Goal: Task Accomplishment & Management: Manage account settings

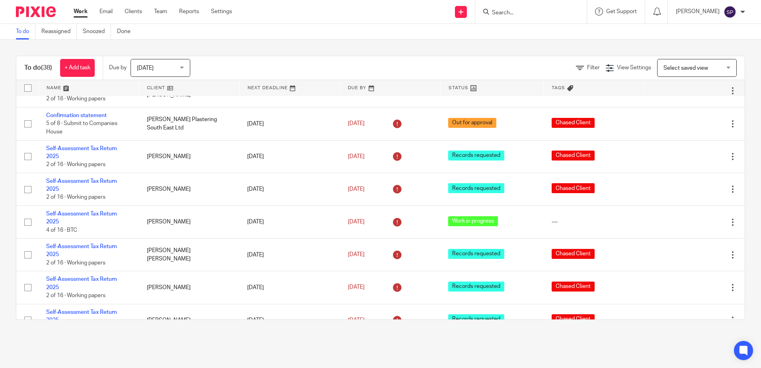
scroll to position [478, 0]
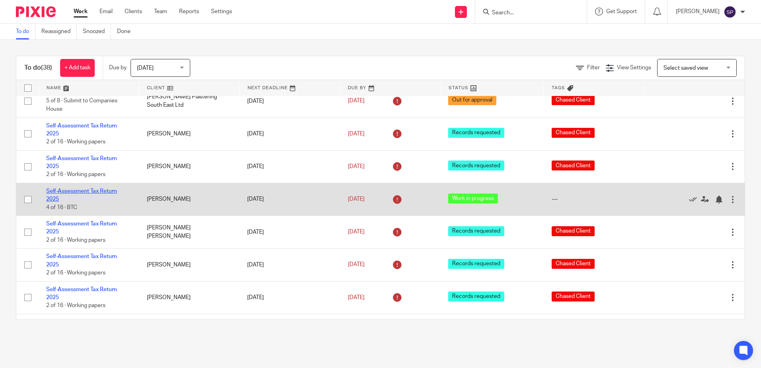
click at [81, 188] on link "Self-Assessment Tax Return 2025" at bounding box center [81, 195] width 71 height 14
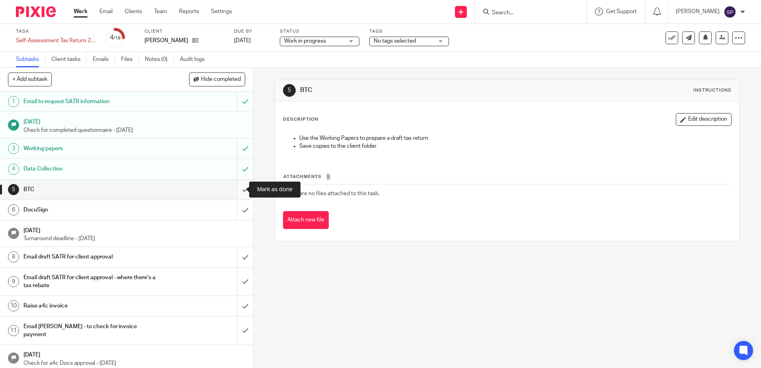
click at [237, 189] on input "submit" at bounding box center [126, 190] width 253 height 20
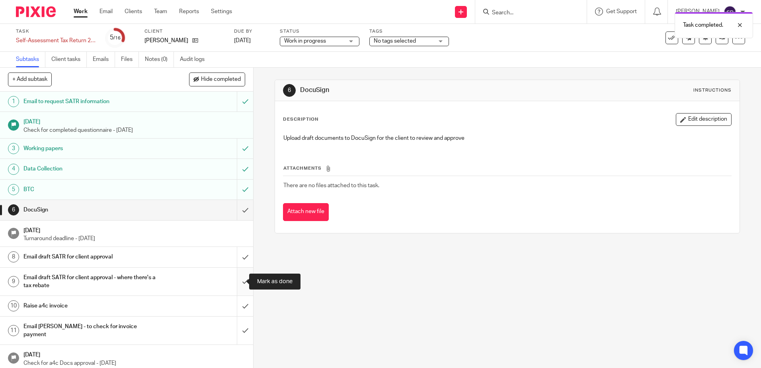
click at [238, 281] on input "submit" at bounding box center [126, 281] width 253 height 28
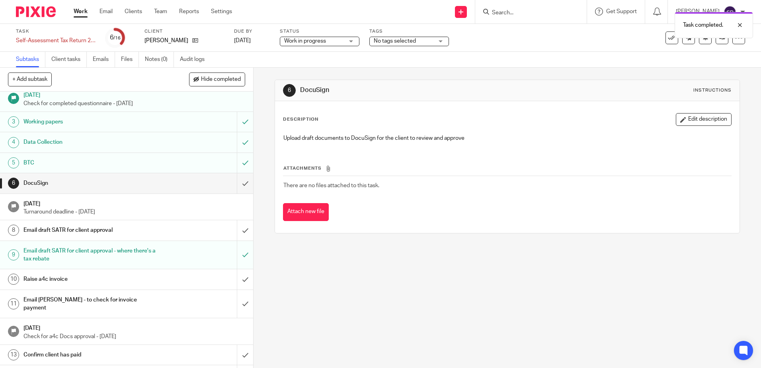
scroll to position [40, 0]
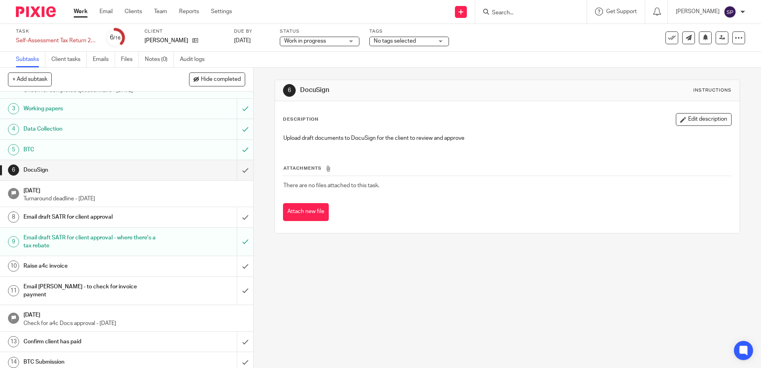
click at [80, 218] on h1 "Email draft SATR for client approval" at bounding box center [91, 217] width 137 height 12
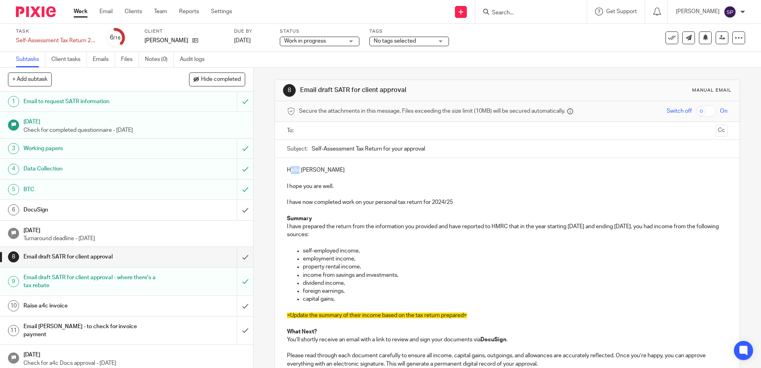
drag, startPoint x: 296, startPoint y: 168, endPoint x: 289, endPoint y: 168, distance: 7.2
click at [289, 168] on p "Hello [PERSON_NAME]" at bounding box center [507, 170] width 440 height 8
click at [314, 169] on p "Hi Stephen" at bounding box center [507, 170] width 440 height 8
click at [310, 171] on p "Hi Stephen" at bounding box center [507, 170] width 440 height 8
click at [448, 202] on p "I have now completed work on your personal tax return for 2024/25" at bounding box center [507, 202] width 440 height 8
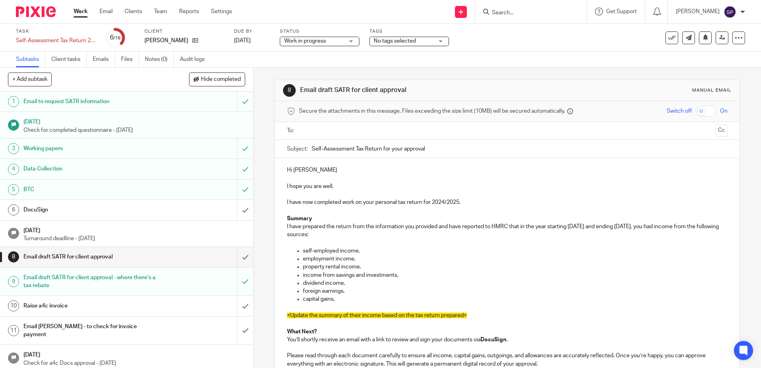
click at [574, 226] on p "I have prepared the return from the information you provided and have reported …" at bounding box center [507, 230] width 440 height 16
click at [632, 227] on p "I have prepared the return from the information you provided and have reported …" at bounding box center [507, 230] width 440 height 16
click at [303, 250] on p "self-employed income," at bounding box center [515, 251] width 424 height 8
drag, startPoint x: 301, startPoint y: 250, endPoint x: 336, endPoint y: 251, distance: 35.0
click at [336, 251] on p "self-employed income," at bounding box center [515, 251] width 424 height 8
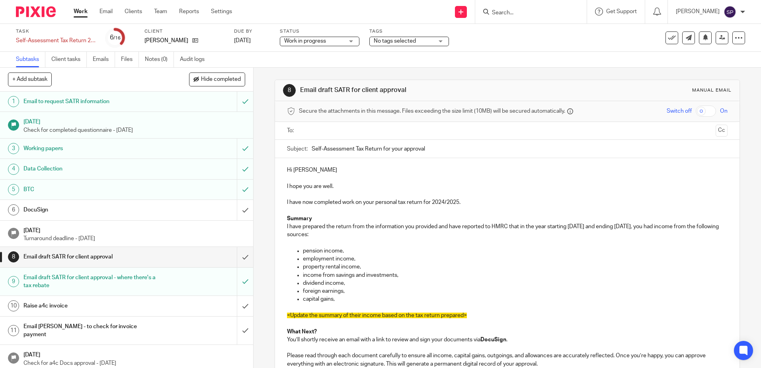
click at [304, 258] on p "employment income," at bounding box center [515, 259] width 424 height 8
drag, startPoint x: 302, startPoint y: 258, endPoint x: 332, endPoint y: 259, distance: 30.7
click at [332, 259] on p "employment income," at bounding box center [515, 259] width 424 height 8
drag, startPoint x: 299, startPoint y: 267, endPoint x: 402, endPoint y: 278, distance: 104.0
click at [402, 278] on ul "pension income, partnership income, property rental income, income from savings…" at bounding box center [507, 275] width 440 height 57
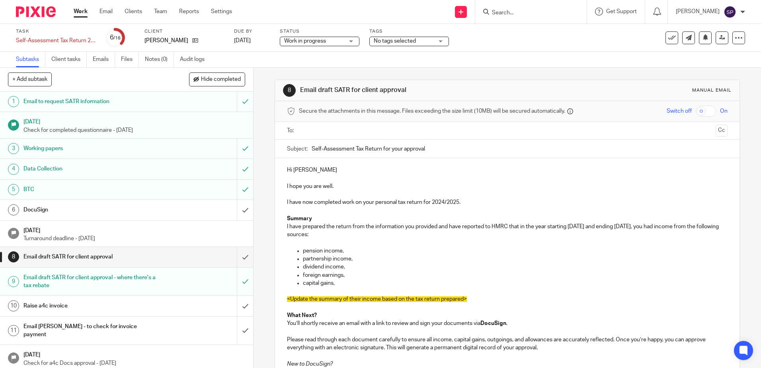
click at [345, 276] on p "foreign earnings," at bounding box center [515, 275] width 424 height 8
drag, startPoint x: 283, startPoint y: 296, endPoint x: 298, endPoint y: 305, distance: 17.1
click at [298, 305] on div "Hi Steve I hope you are well. I have now completed work on your personal tax re…" at bounding box center [507, 314] width 464 height 312
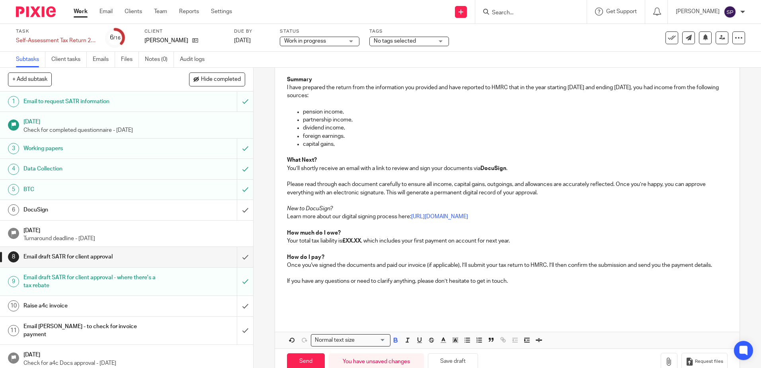
scroll to position [158, 0]
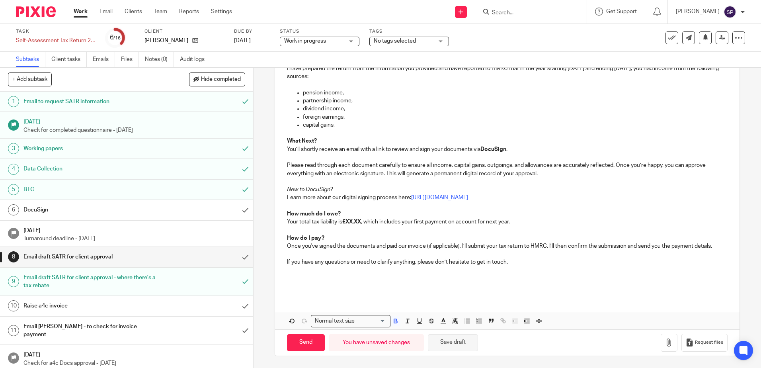
click at [451, 345] on button "Save draft" at bounding box center [453, 342] width 50 height 17
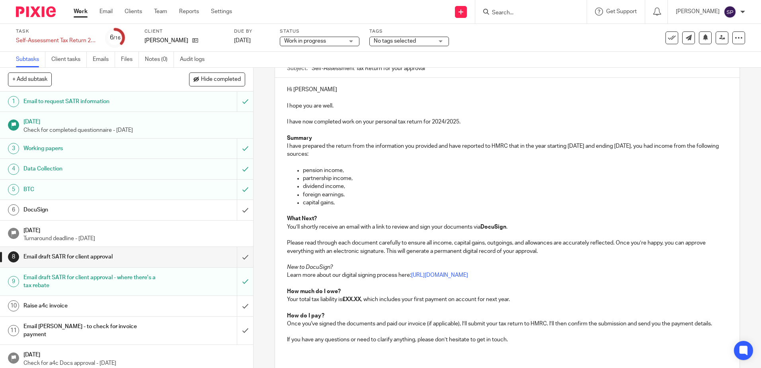
scroll to position [78, 0]
click at [639, 242] on p "Please read through each document carefully to ensure all income, capital gains…" at bounding box center [507, 249] width 440 height 16
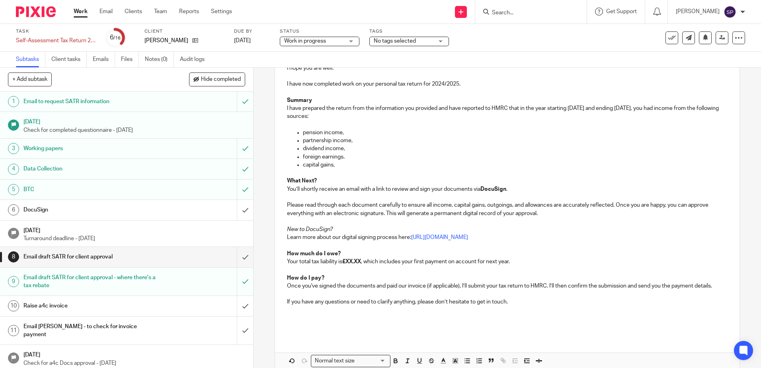
scroll to position [158, 0]
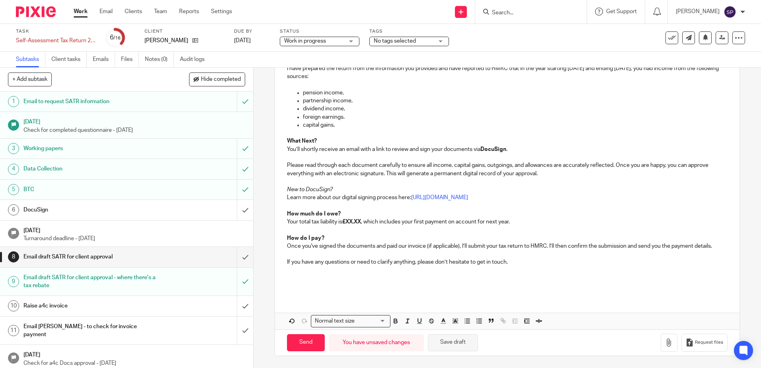
click at [453, 341] on button "Save draft" at bounding box center [453, 342] width 50 height 17
drag, startPoint x: 345, startPoint y: 221, endPoint x: 362, endPoint y: 222, distance: 17.1
click at [361, 222] on strong "£XX.XX" at bounding box center [351, 222] width 19 height 6
click at [522, 221] on p "Your total tax liability is £2,249.00 , which includes your first payment on ac…" at bounding box center [507, 222] width 440 height 8
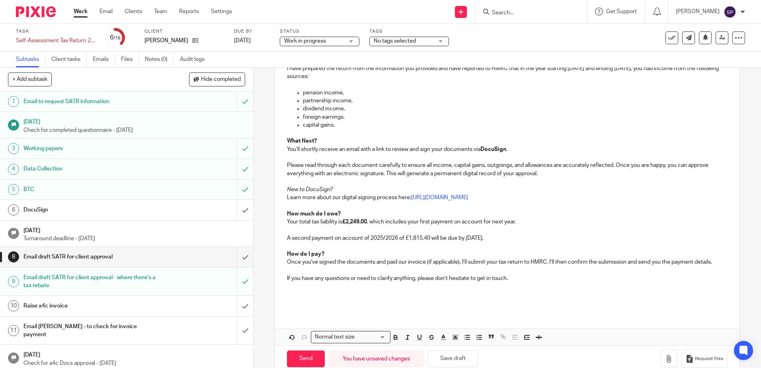
click at [517, 222] on p "Your total tax liability is £2,249.00 , which includes your first payment on ac…" at bounding box center [507, 222] width 440 height 8
click at [311, 262] on p "Once you've signed the documents and paid our invoice (if applicable), I’ll sub…" at bounding box center [507, 262] width 440 height 8
click at [310, 262] on p "Once you've signed the documents and paid our invoice (if applicable), I’ll sub…" at bounding box center [507, 262] width 440 height 8
drag, startPoint x: 434, startPoint y: 261, endPoint x: 464, endPoint y: 260, distance: 30.3
click at [464, 260] on p "Once you have signed the documents and paid our invoice (if applicable), I’ll s…" at bounding box center [507, 262] width 440 height 8
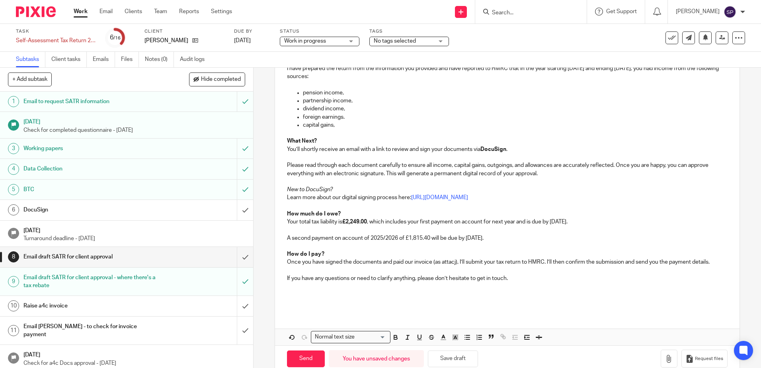
click at [454, 261] on p "Once you have signed the documents and paid our invoice (as attacj), I’ll submi…" at bounding box center [507, 262] width 440 height 8
click at [468, 260] on p "Once you have signed the documents and paid our invoice (as attached), I’ll sub…" at bounding box center [507, 262] width 440 height 8
click at [562, 261] on p "Once you have signed the documents and paid our invoice (as attached), I will s…" at bounding box center [507, 262] width 440 height 8
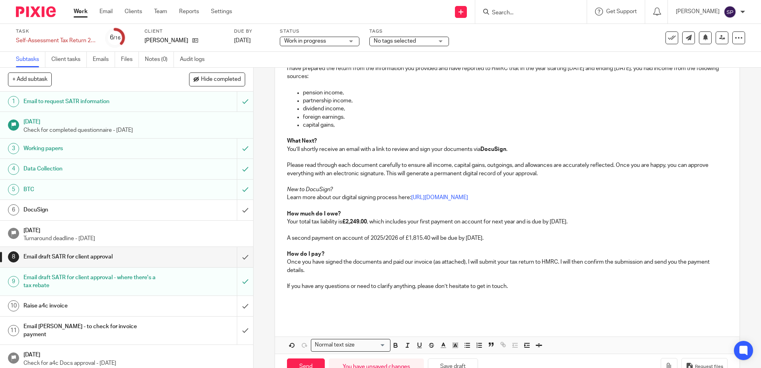
click at [296, 296] on p at bounding box center [507, 295] width 440 height 8
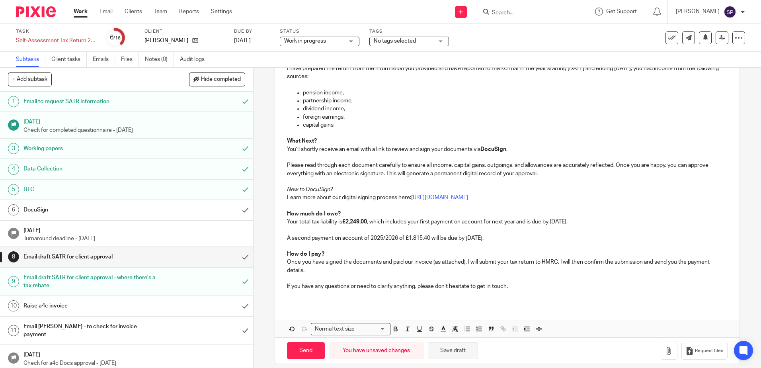
click at [444, 350] on button "Save draft" at bounding box center [453, 350] width 50 height 17
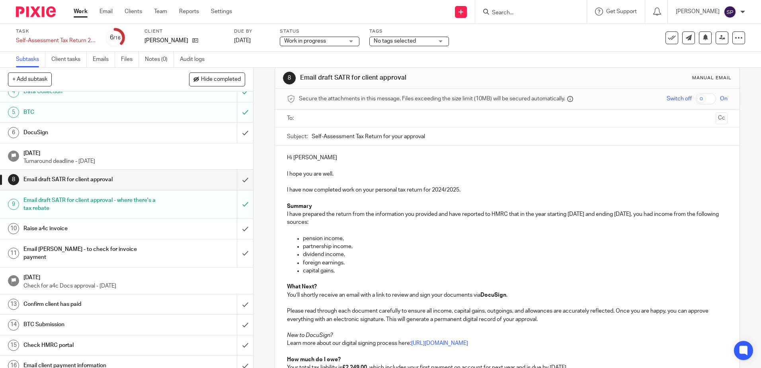
scroll to position [0, 0]
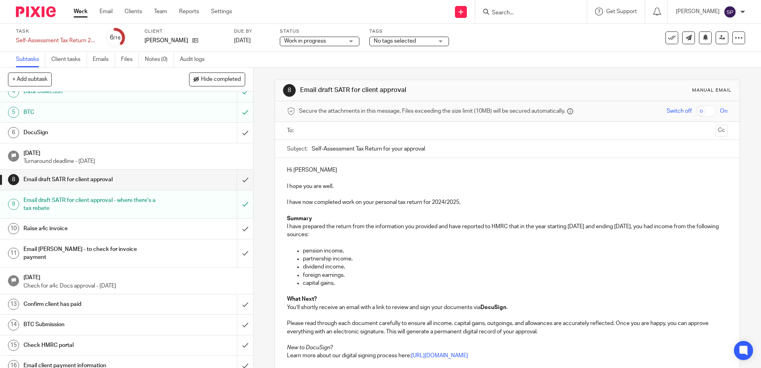
click at [312, 148] on input "Self-Assessment Tax Return for your approval" at bounding box center [520, 149] width 416 height 18
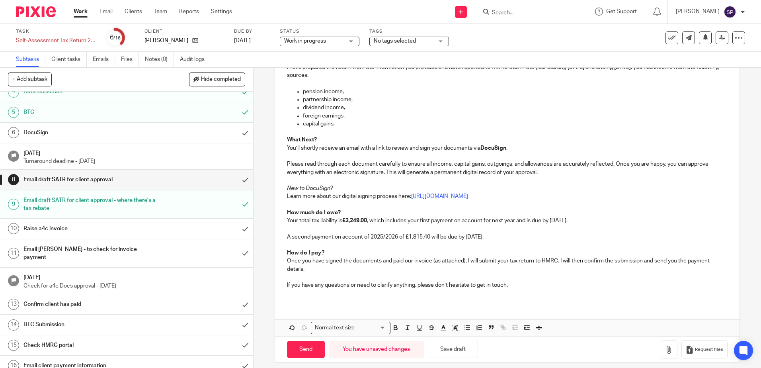
scroll to position [166, 0]
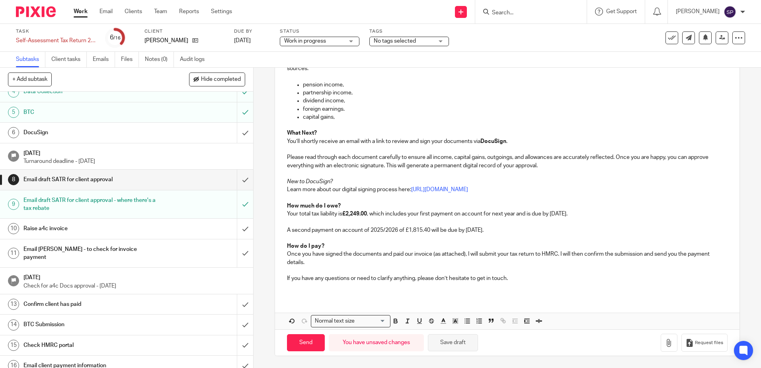
type input "2024/2025 Self-Assessment Tax Return for your approval"
click at [468, 343] on button "Save draft" at bounding box center [453, 342] width 50 height 17
click at [449, 343] on button "Save draft" at bounding box center [453, 342] width 50 height 17
click at [81, 10] on link "Work" at bounding box center [81, 12] width 14 height 8
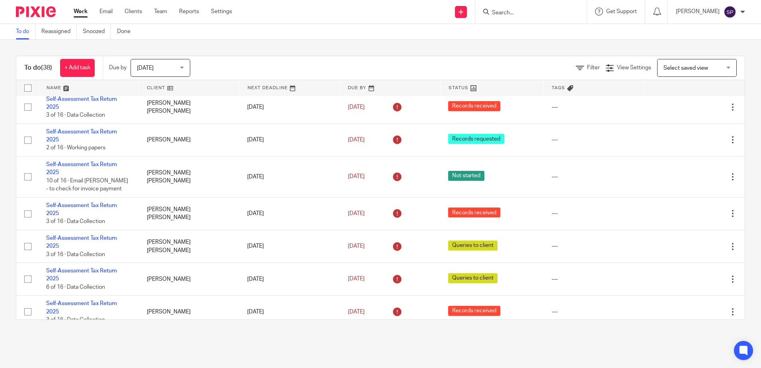
scroll to position [1035, 0]
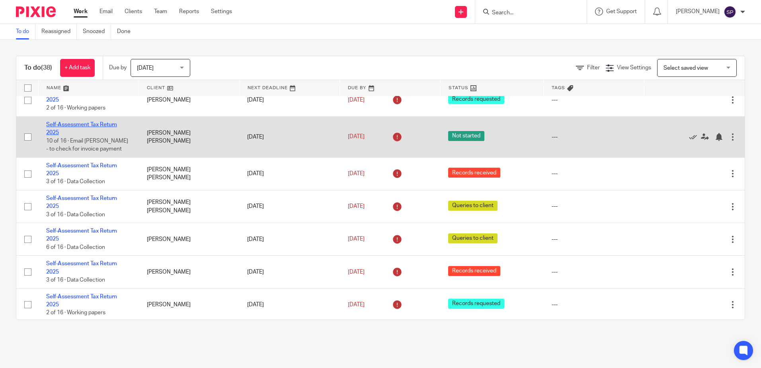
click at [99, 122] on link "Self-Assessment Tax Return 2025" at bounding box center [81, 129] width 71 height 14
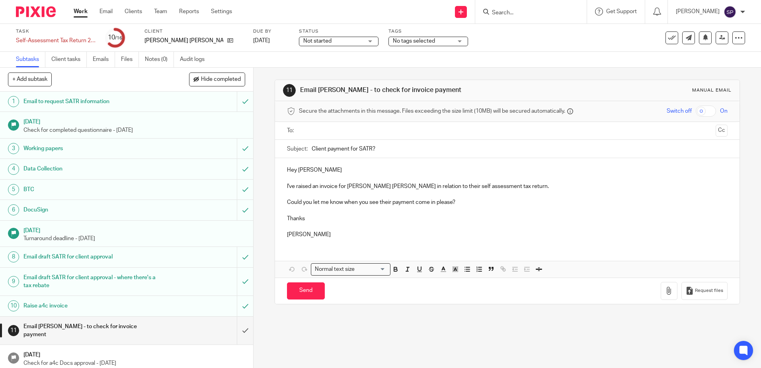
click at [360, 43] on div "Not started Not started" at bounding box center [339, 42] width 80 height 10
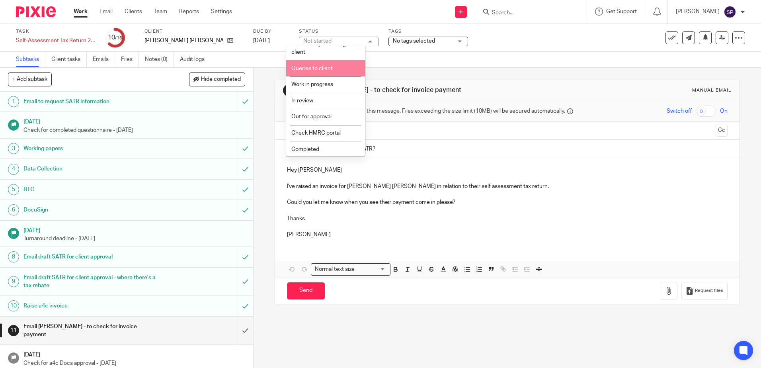
scroll to position [59, 0]
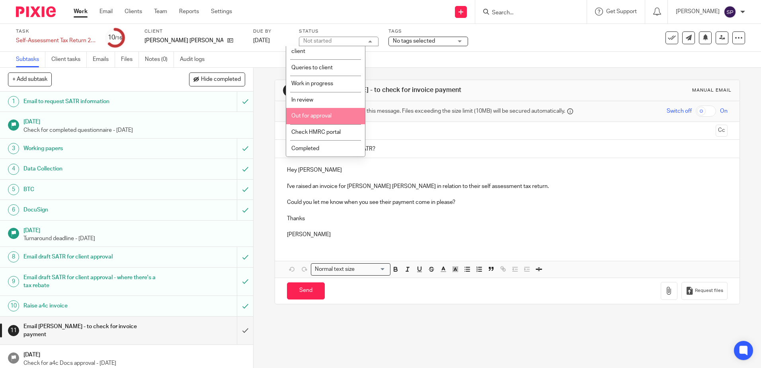
click at [328, 117] on span "Out for approval" at bounding box center [311, 116] width 40 height 6
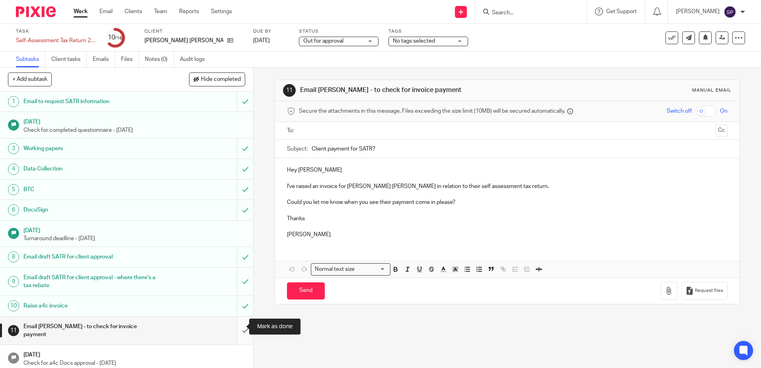
click at [235, 330] on input "submit" at bounding box center [126, 330] width 253 height 28
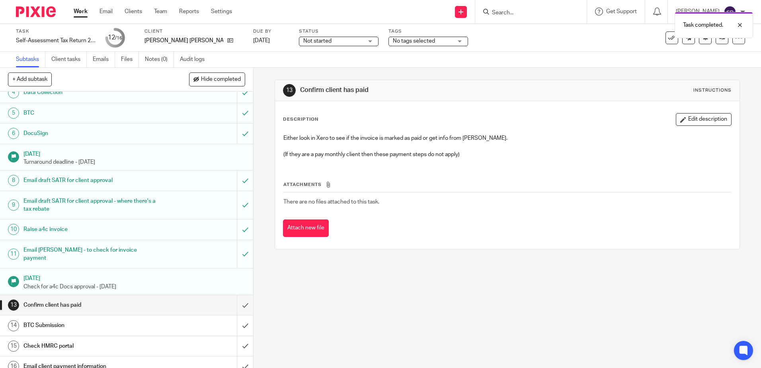
scroll to position [77, 0]
click at [237, 295] on input "submit" at bounding box center [126, 304] width 253 height 20
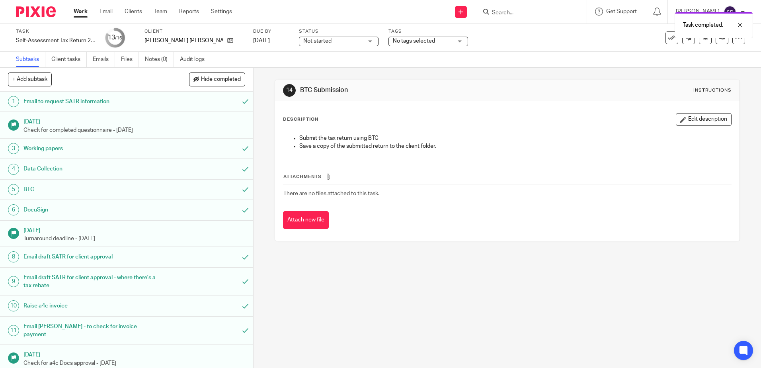
click at [359, 41] on div "Not started Not started" at bounding box center [339, 42] width 80 height 10
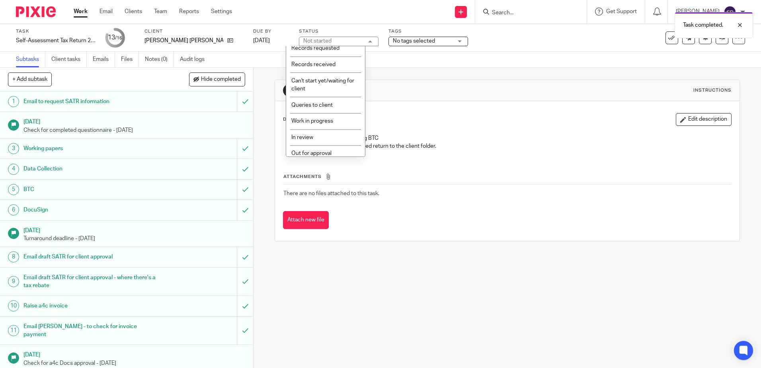
scroll to position [40, 0]
click at [327, 138] on span "Out for approval" at bounding box center [311, 136] width 40 height 6
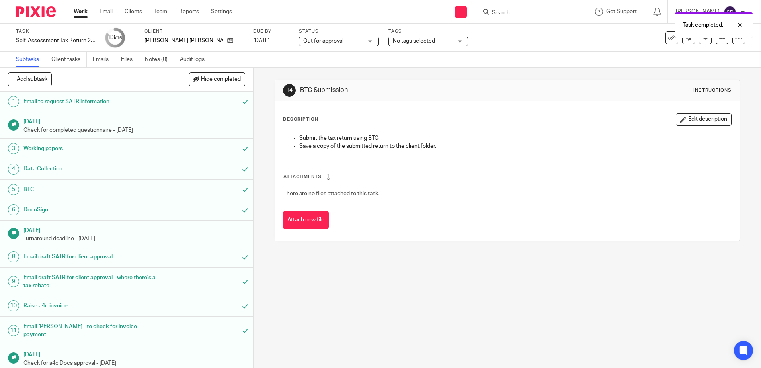
click at [267, 263] on div "14 BTC Submission Instructions Description Edit description Submit the tax retu…" at bounding box center [507, 218] width 507 height 300
click at [86, 15] on link "Work" at bounding box center [81, 12] width 14 height 8
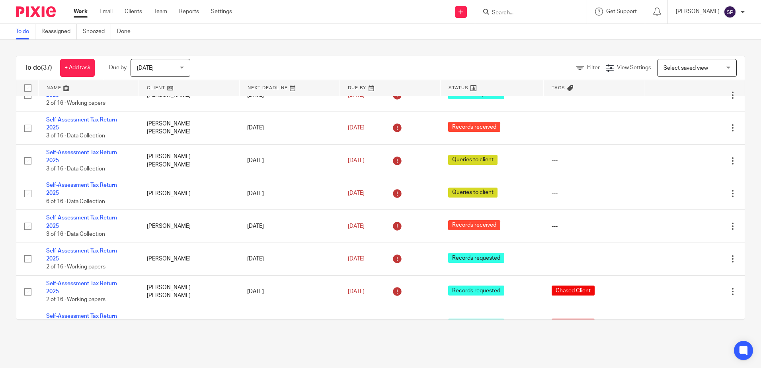
scroll to position [1012, 0]
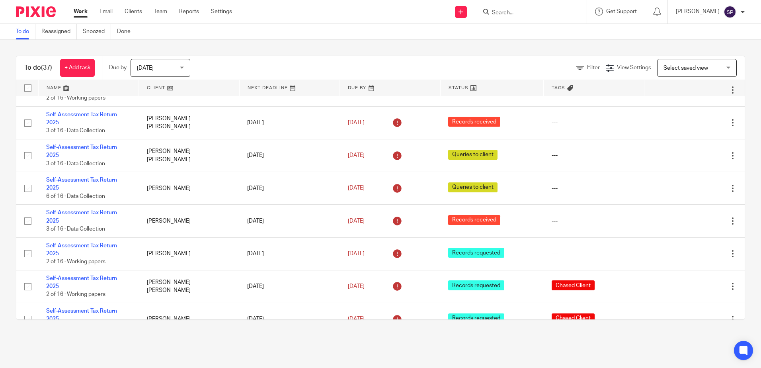
click at [185, 72] on div "Today Today" at bounding box center [161, 68] width 60 height 18
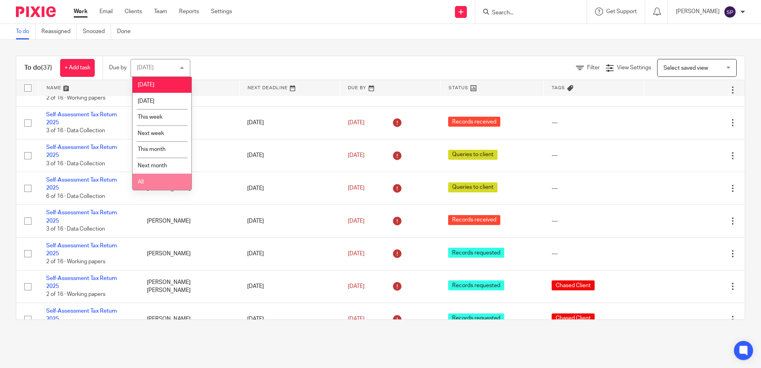
click at [158, 183] on li "All" at bounding box center [162, 182] width 59 height 16
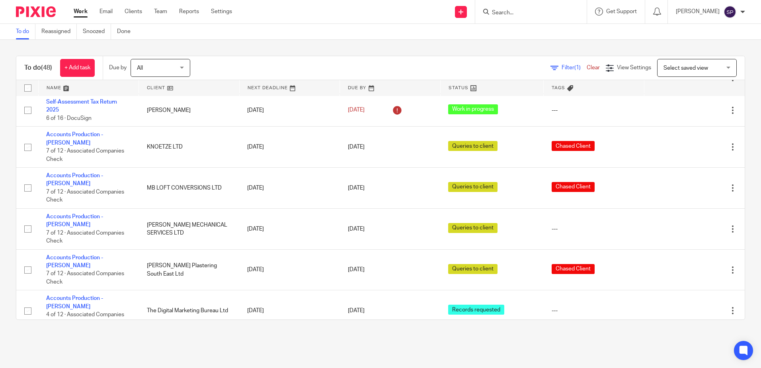
scroll to position [1368, 0]
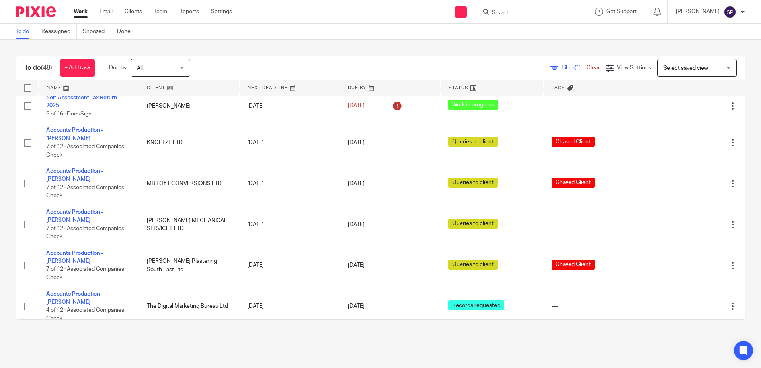
click at [92, 365] on link "Accounts Production - [PERSON_NAME]" at bounding box center [74, 372] width 57 height 14
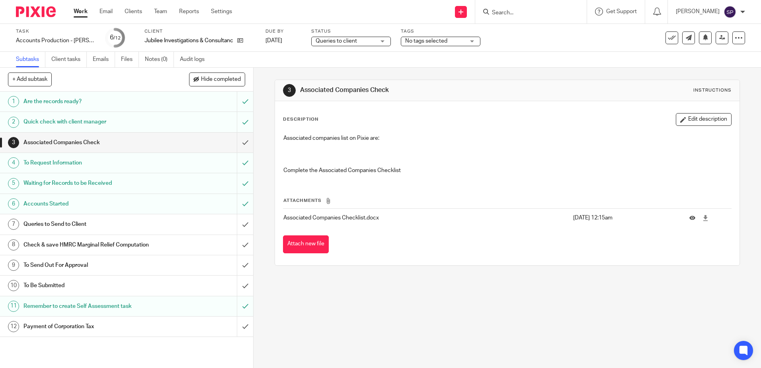
click at [449, 44] on span "No tags selected" at bounding box center [435, 41] width 60 height 8
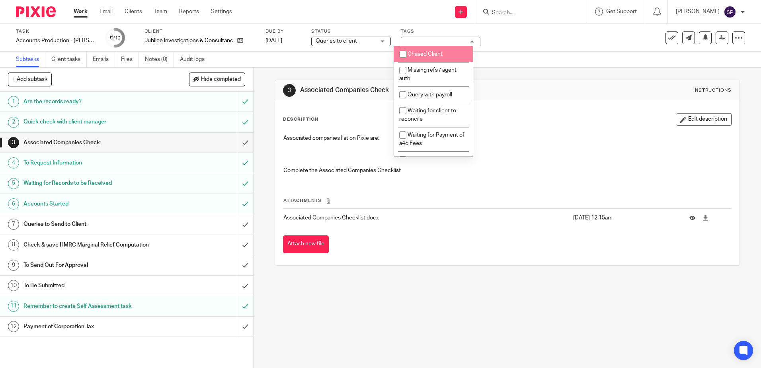
click at [435, 54] on span "Chased Client" at bounding box center [425, 54] width 35 height 6
checkbox input "true"
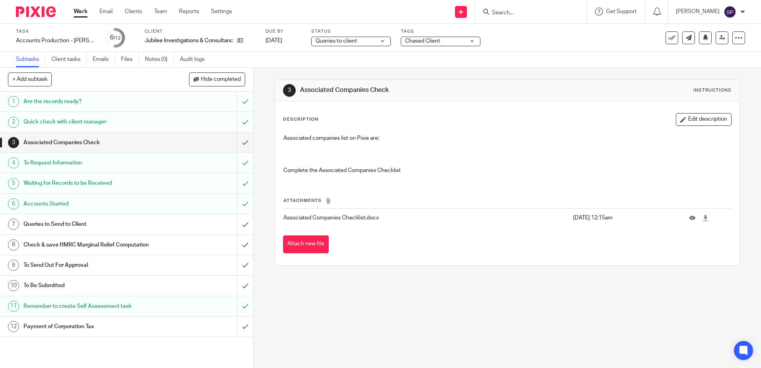
click at [267, 204] on div "3 Associated Companies Check Instructions Description Edit description Associat…" at bounding box center [507, 218] width 507 height 300
click at [77, 11] on link "Work" at bounding box center [81, 12] width 14 height 8
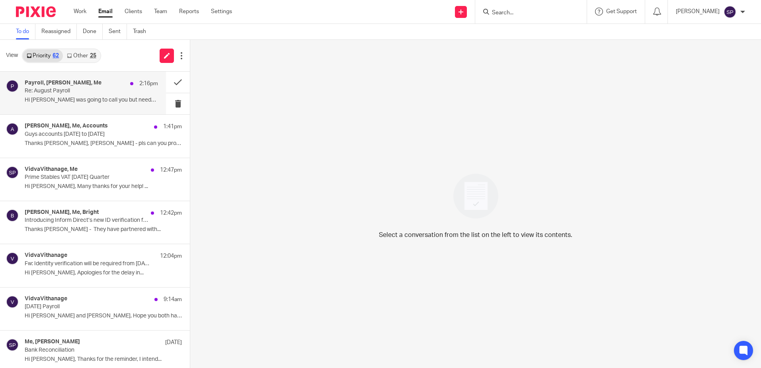
click at [70, 102] on p "Hi Lydia I was going to call you but needed..." at bounding box center [91, 100] width 133 height 7
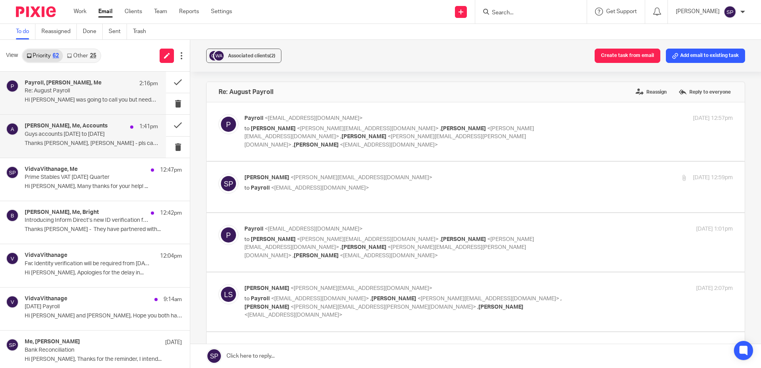
click at [69, 133] on p "Guys accounts 2024 to 2025" at bounding box center [78, 134] width 107 height 7
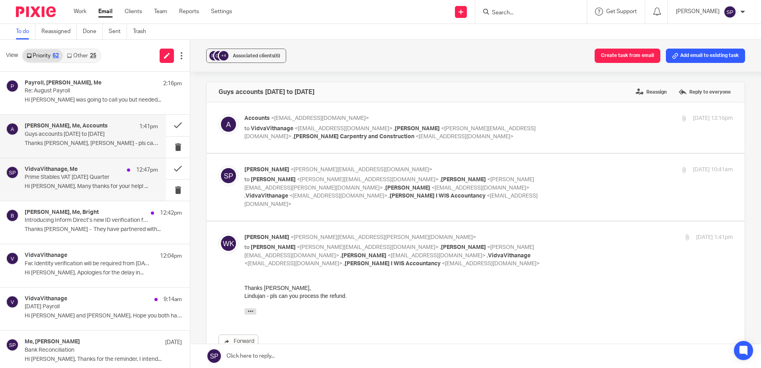
click at [69, 175] on p "Prime Stables VAT July 2025 Quarter" at bounding box center [78, 177] width 107 height 7
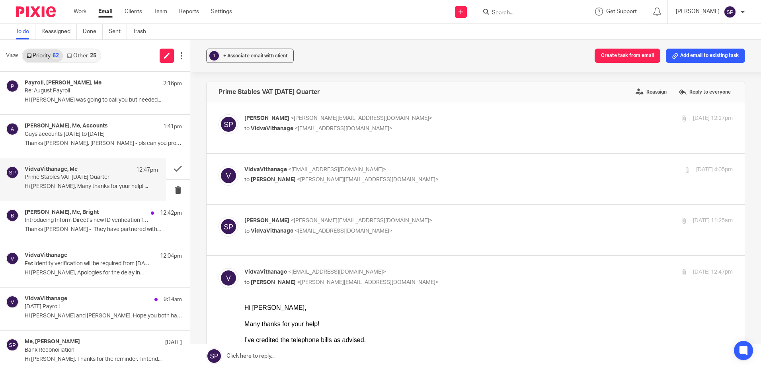
click at [86, 54] on link "Other 25" at bounding box center [81, 55] width 37 height 13
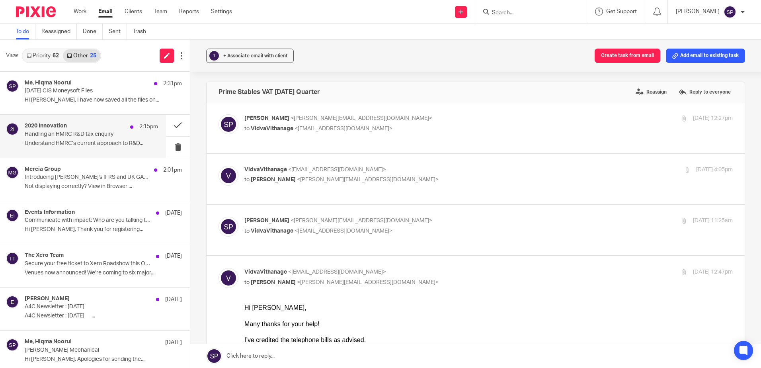
click at [67, 132] on p "Handling an HMRC R&D tax enquiry" at bounding box center [78, 134] width 107 height 7
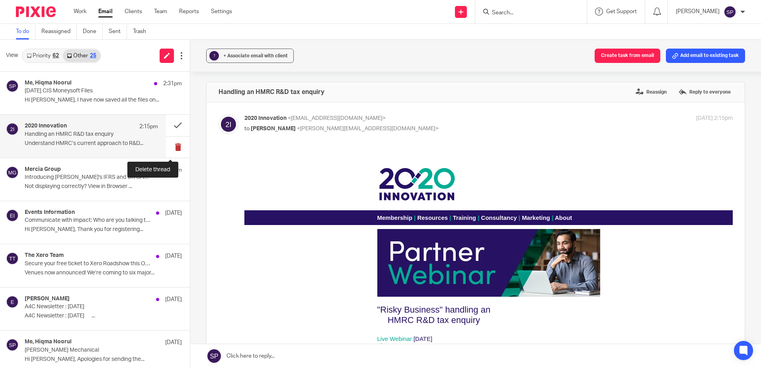
click at [172, 147] on button at bounding box center [178, 147] width 24 height 21
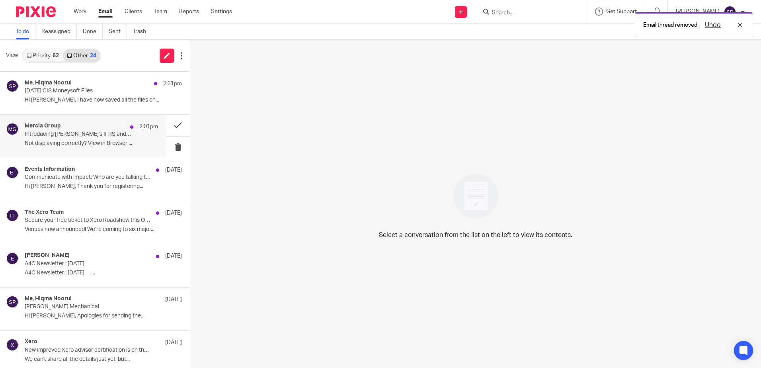
click at [91, 146] on p "Not displaying correctly? View in Browser ..." at bounding box center [91, 143] width 133 height 7
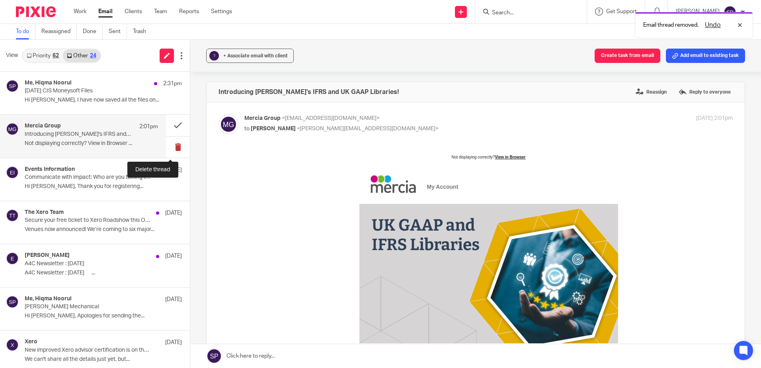
click at [169, 148] on button at bounding box center [178, 147] width 24 height 21
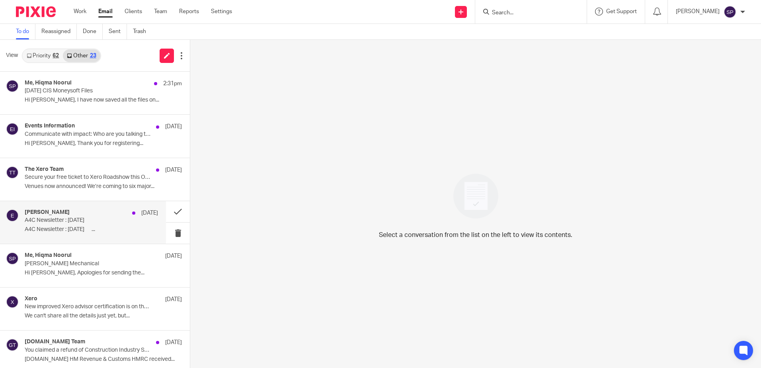
click at [98, 226] on p "A4C Newsletter : August 2025 ͏ ‌ ͏ ‌..." at bounding box center [91, 229] width 133 height 7
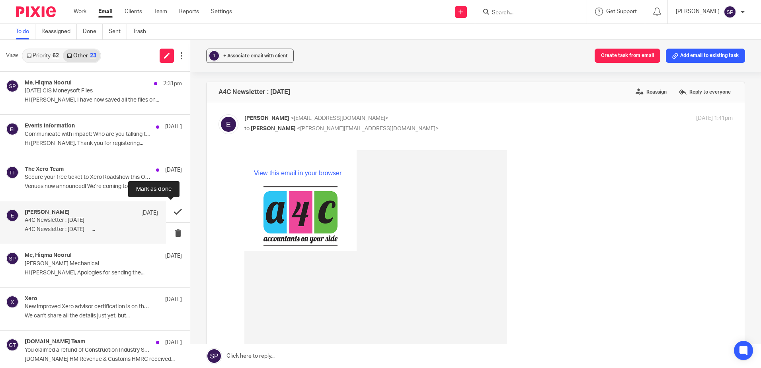
click at [168, 210] on button at bounding box center [178, 211] width 24 height 21
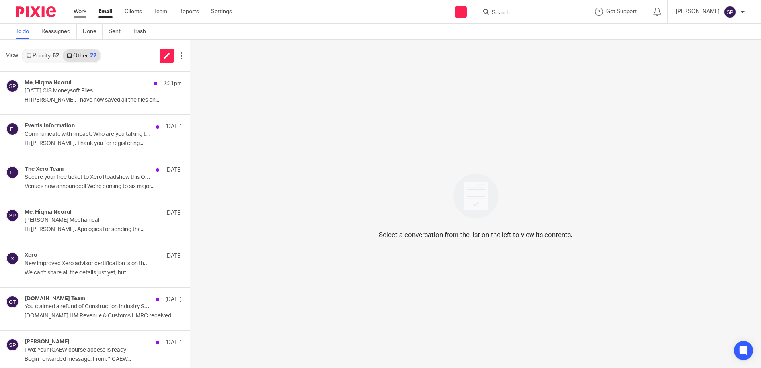
click at [84, 11] on link "Work" at bounding box center [80, 12] width 13 height 8
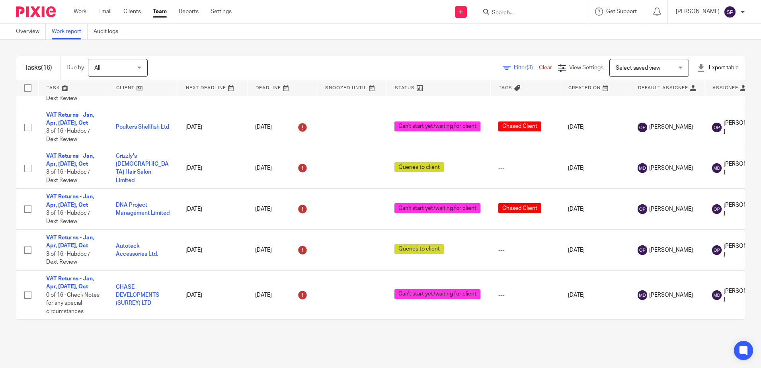
scroll to position [526, 0]
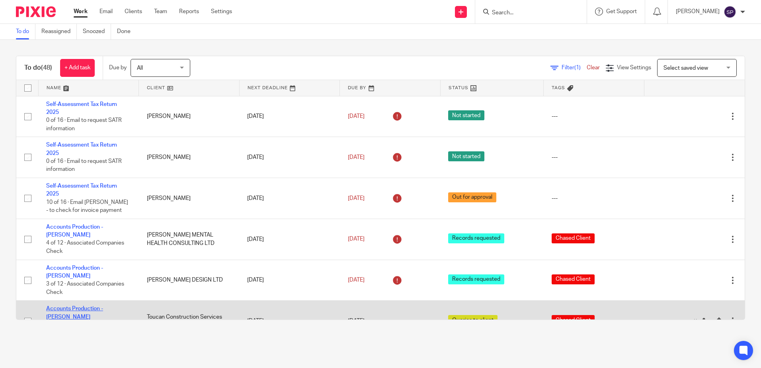
click at [94, 306] on link "Accounts Production - Sarah" at bounding box center [74, 313] width 57 height 14
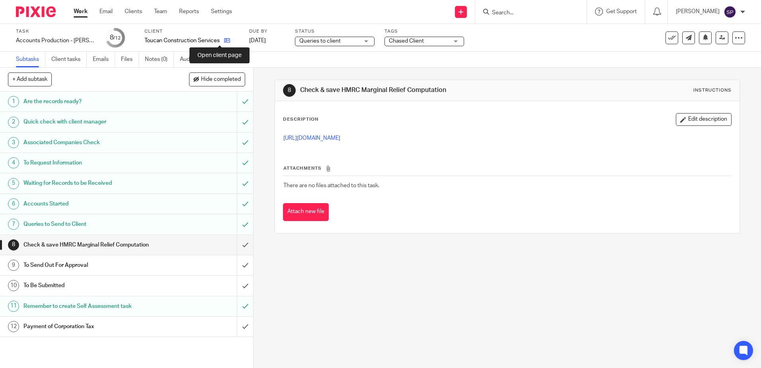
click at [224, 42] on icon at bounding box center [227, 40] width 6 height 6
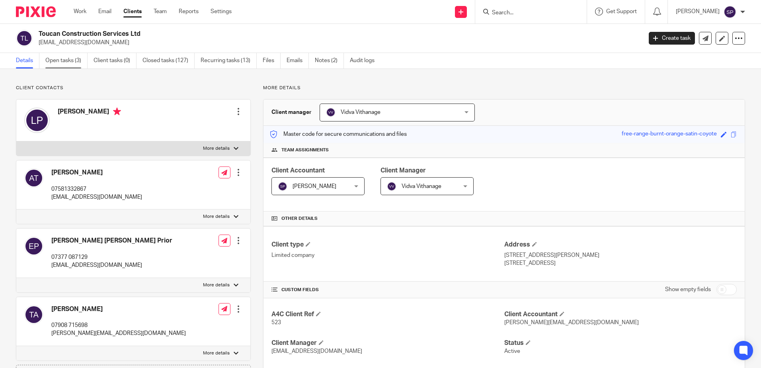
click at [73, 63] on link "Open tasks (3)" at bounding box center [66, 61] width 42 height 16
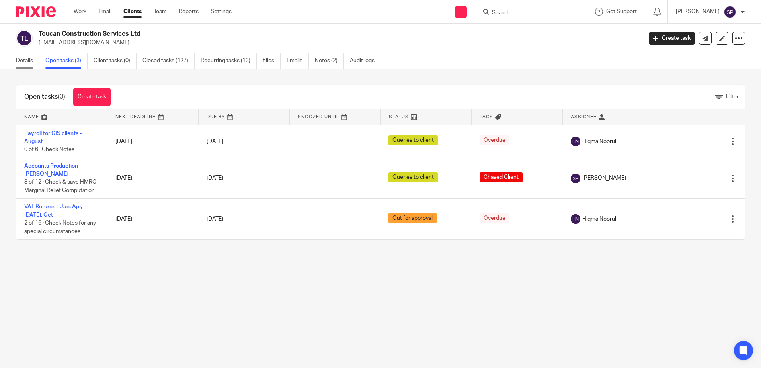
click at [33, 60] on link "Details" at bounding box center [27, 61] width 23 height 16
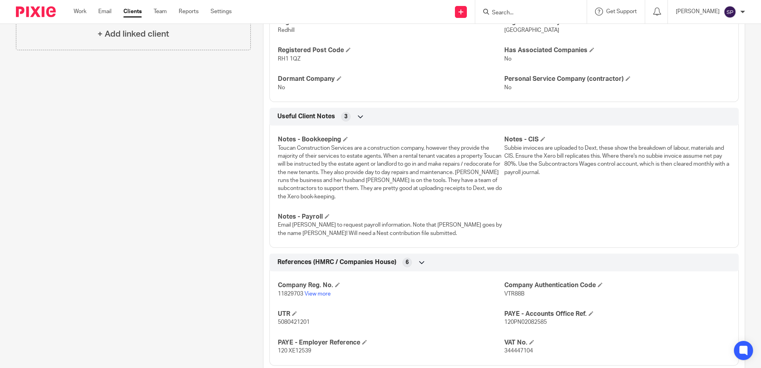
scroll to position [478, 0]
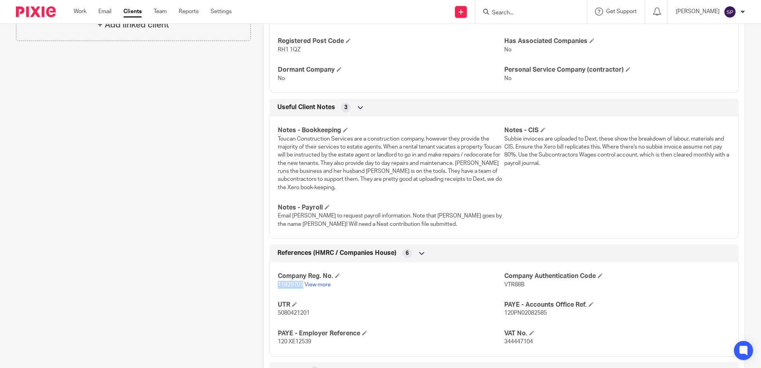
drag, startPoint x: 277, startPoint y: 283, endPoint x: 301, endPoint y: 285, distance: 24.4
click at [301, 285] on span "11829703" at bounding box center [290, 285] width 25 height 6
copy span "11829703"
click at [82, 9] on link "Work" at bounding box center [80, 12] width 13 height 8
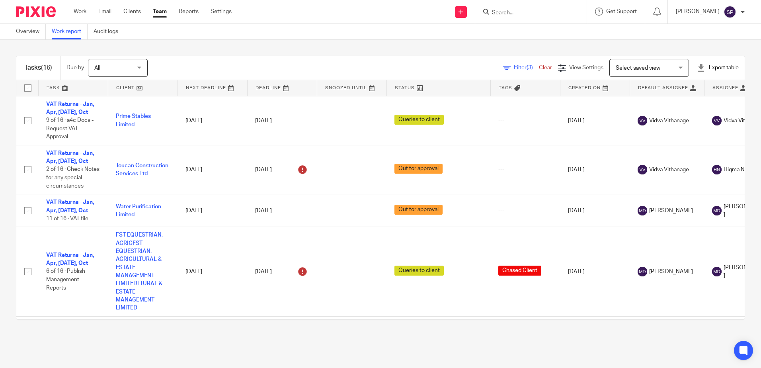
scroll to position [525, 0]
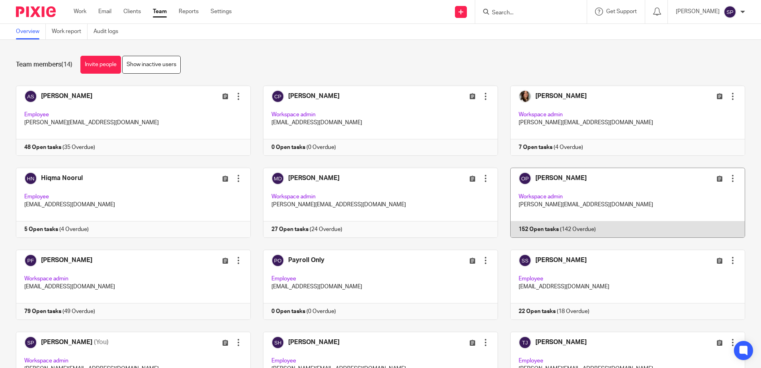
click at [546, 226] on link at bounding box center [621, 203] width 247 height 70
click at [524, 229] on link at bounding box center [621, 203] width 247 height 70
click at [544, 230] on link at bounding box center [621, 203] width 247 height 70
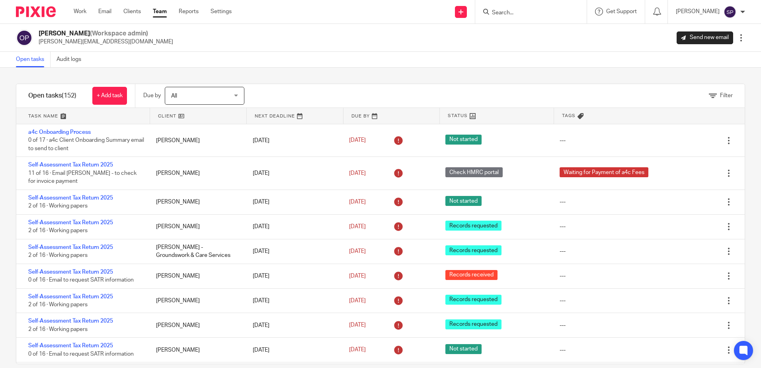
click at [86, 119] on link at bounding box center [82, 116] width 133 height 16
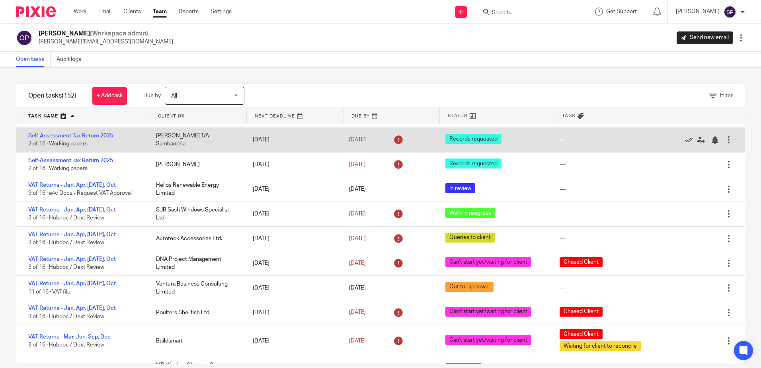
scroll to position [3602, 0]
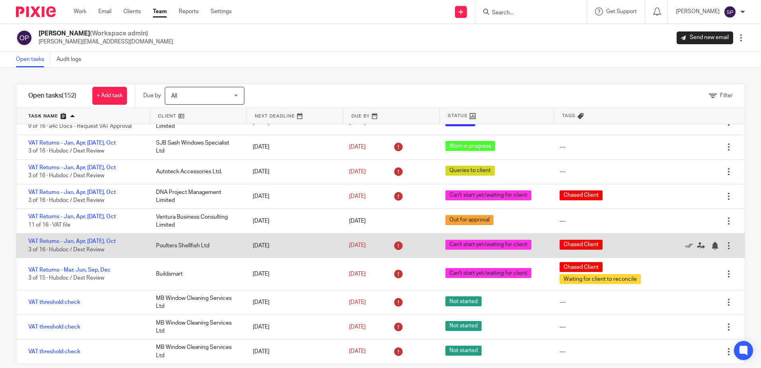
click at [57, 238] on div "VAT Returns - Jan, Apr, Jul, Oct 3 of 16 · Hubdoc / Dext Review" at bounding box center [82, 245] width 132 height 24
click at [57, 238] on link "VAT Returns - Jan, Apr, Jul, Oct" at bounding box center [72, 241] width 88 height 6
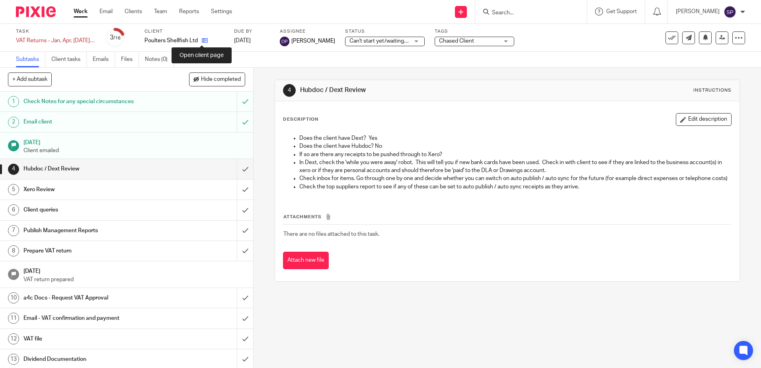
click at [202, 43] on icon at bounding box center [205, 40] width 6 height 6
click at [202, 41] on icon at bounding box center [205, 40] width 6 height 6
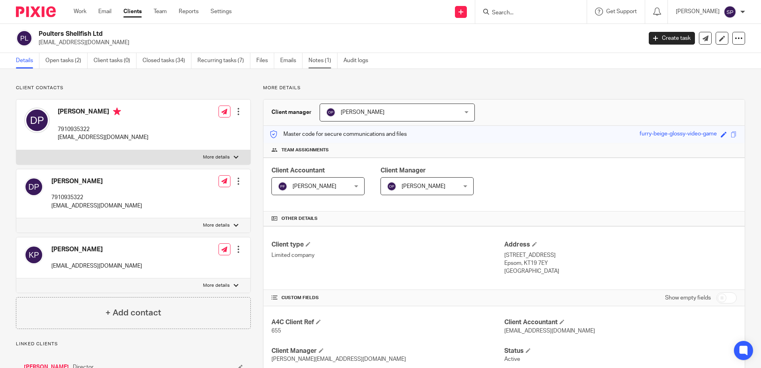
click at [320, 59] on link "Notes (1)" at bounding box center [322, 61] width 29 height 16
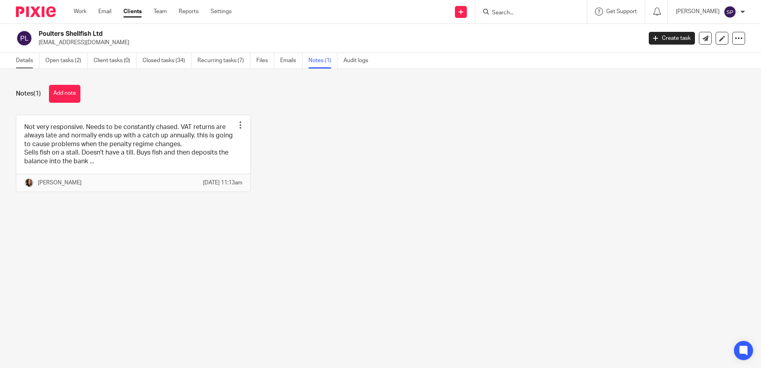
click at [31, 62] on link "Details" at bounding box center [27, 61] width 23 height 16
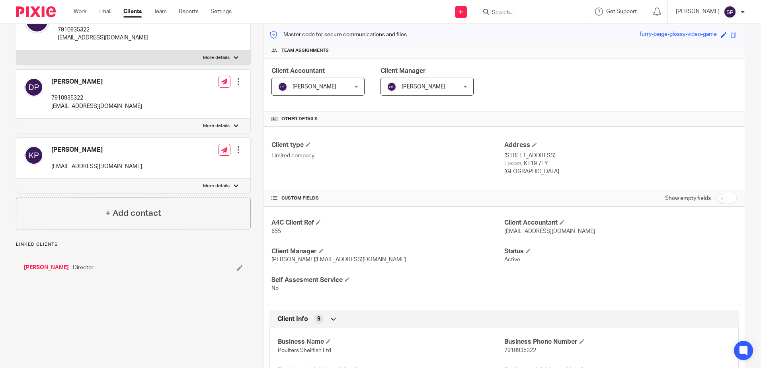
scroll to position [119, 0]
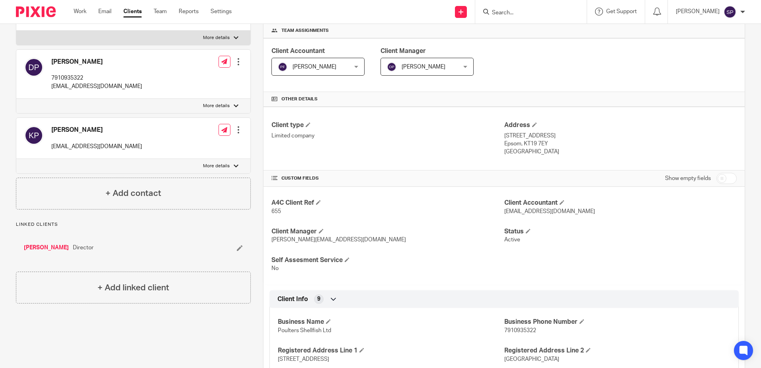
click at [222, 166] on p "More details" at bounding box center [216, 166] width 27 height 6
click at [16, 159] on input "More details" at bounding box center [16, 158] width 0 height 0
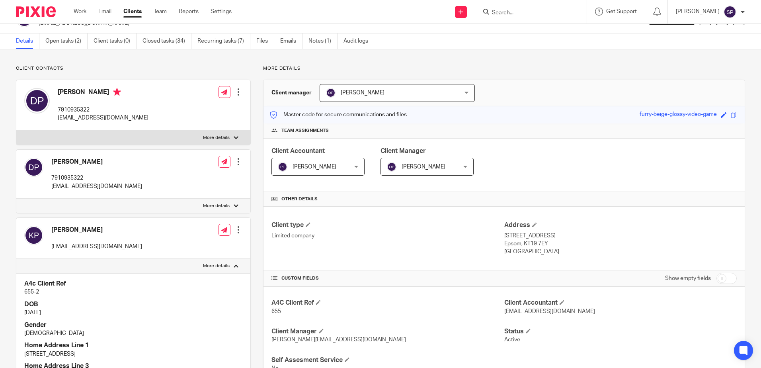
scroll to position [0, 0]
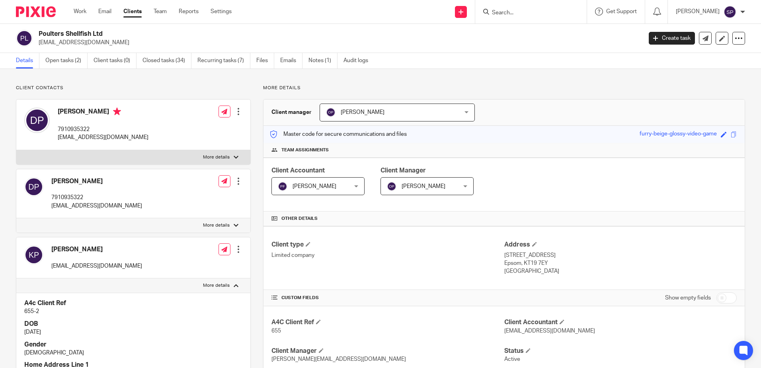
click at [157, 284] on label "More details" at bounding box center [133, 285] width 234 height 14
click at [16, 278] on input "More details" at bounding box center [16, 278] width 0 height 0
checkbox input "false"
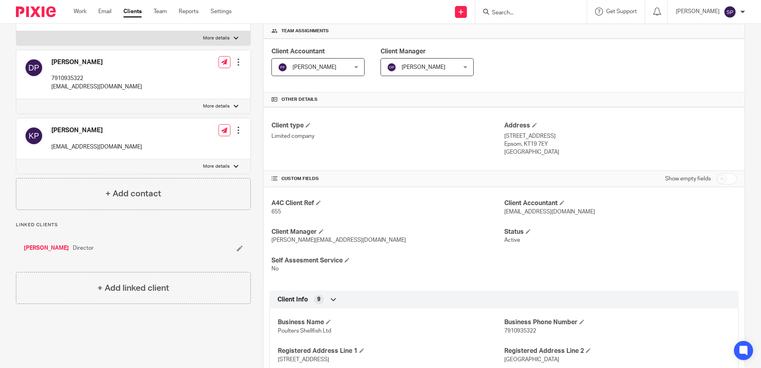
scroll to position [119, 0]
click at [86, 130] on h4 "[PERSON_NAME]" at bounding box center [96, 130] width 91 height 8
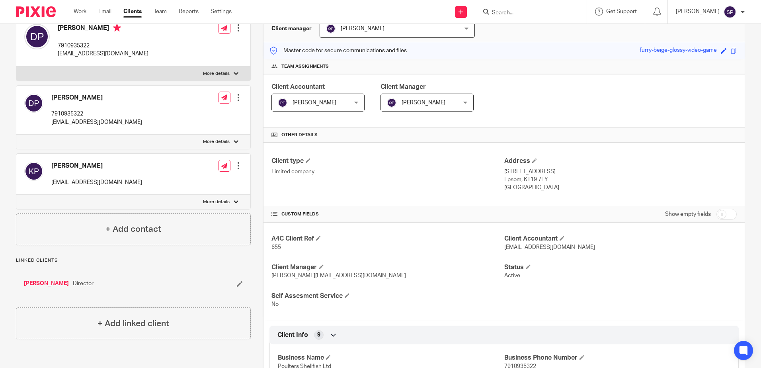
scroll to position [0, 0]
